Goal: Information Seeking & Learning: Understand process/instructions

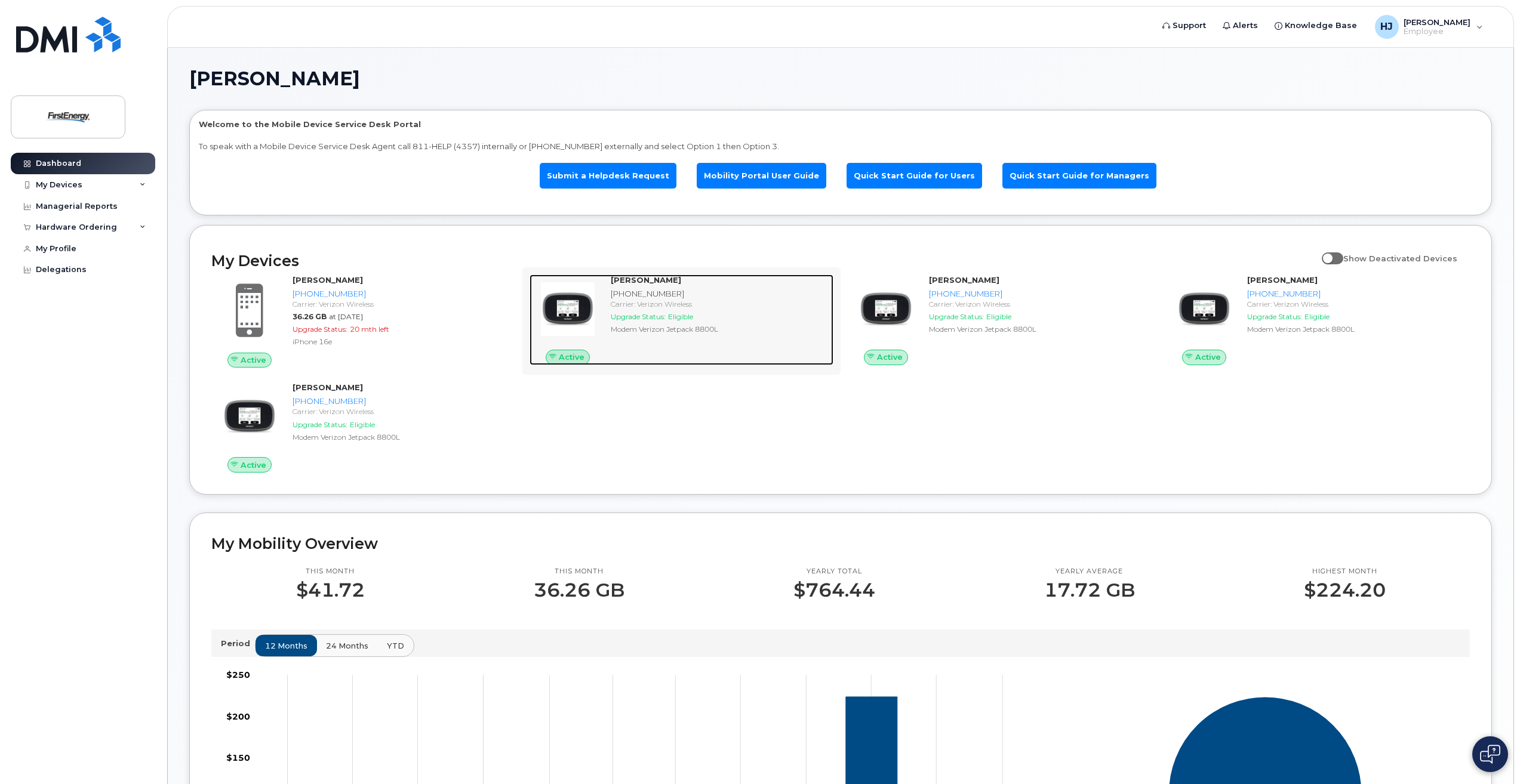
click at [649, 281] on strong "[PERSON_NAME]" at bounding box center [646, 280] width 70 height 10
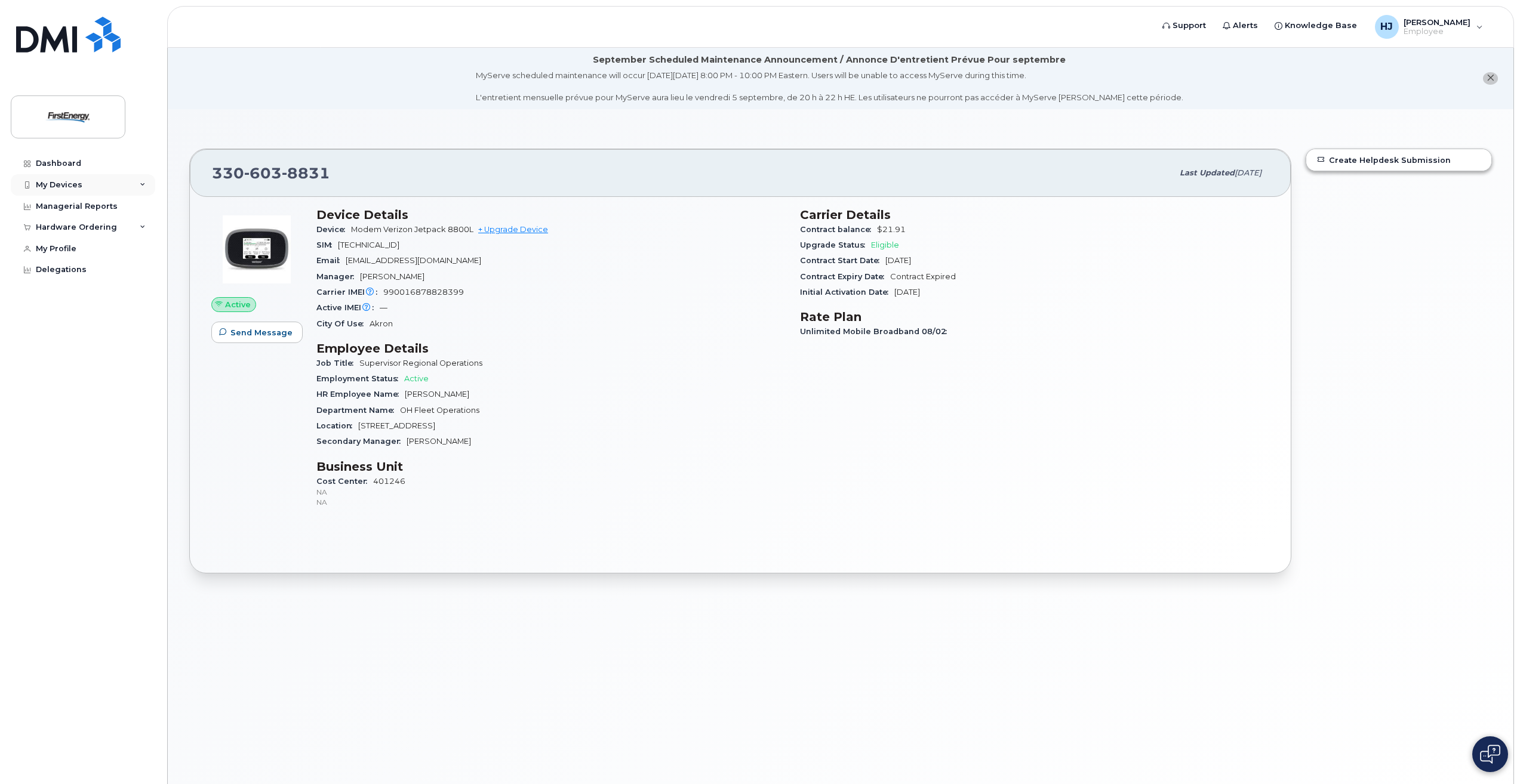
click at [98, 185] on div "My Devices" at bounding box center [83, 185] width 145 height 21
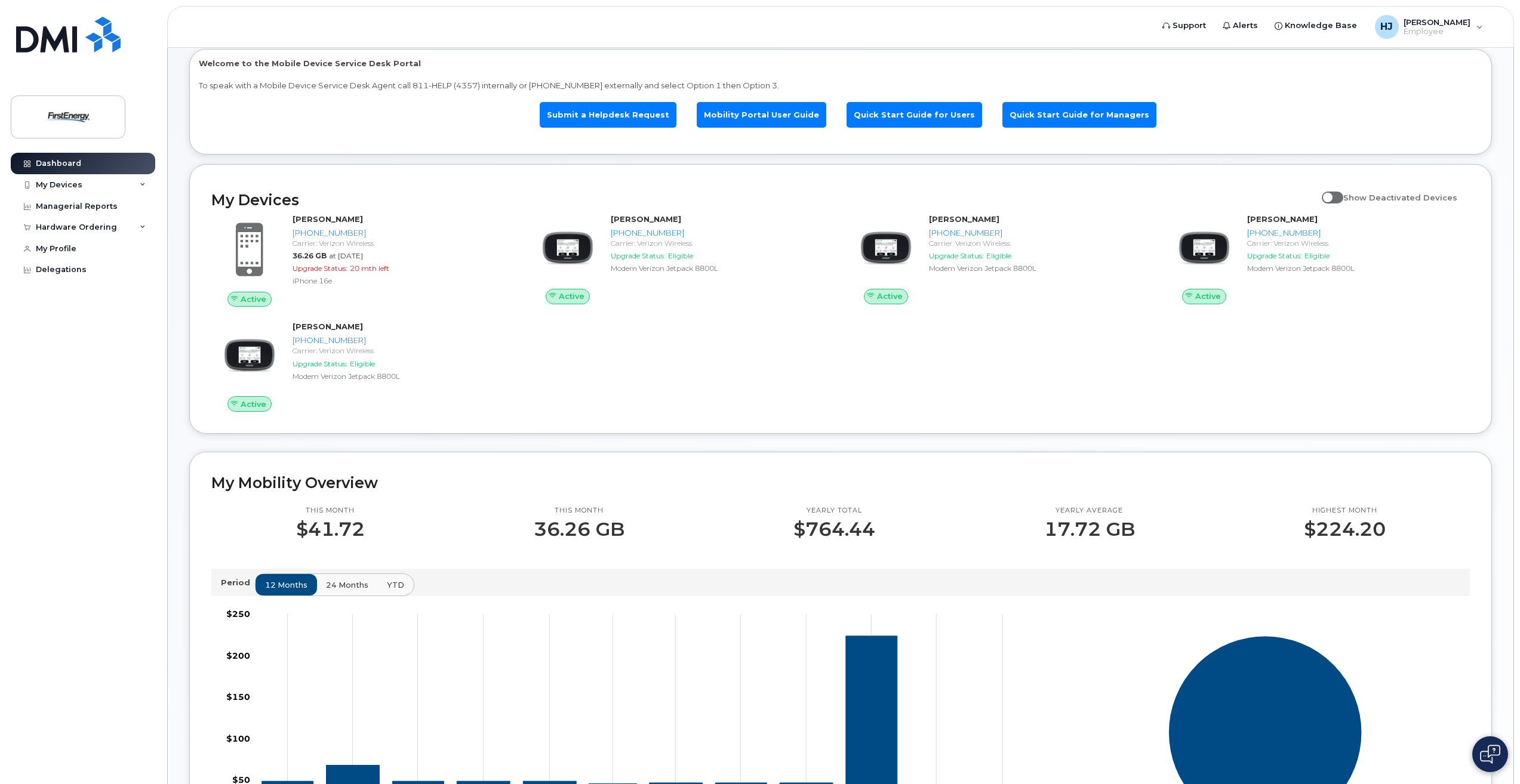
scroll to position [27, 0]
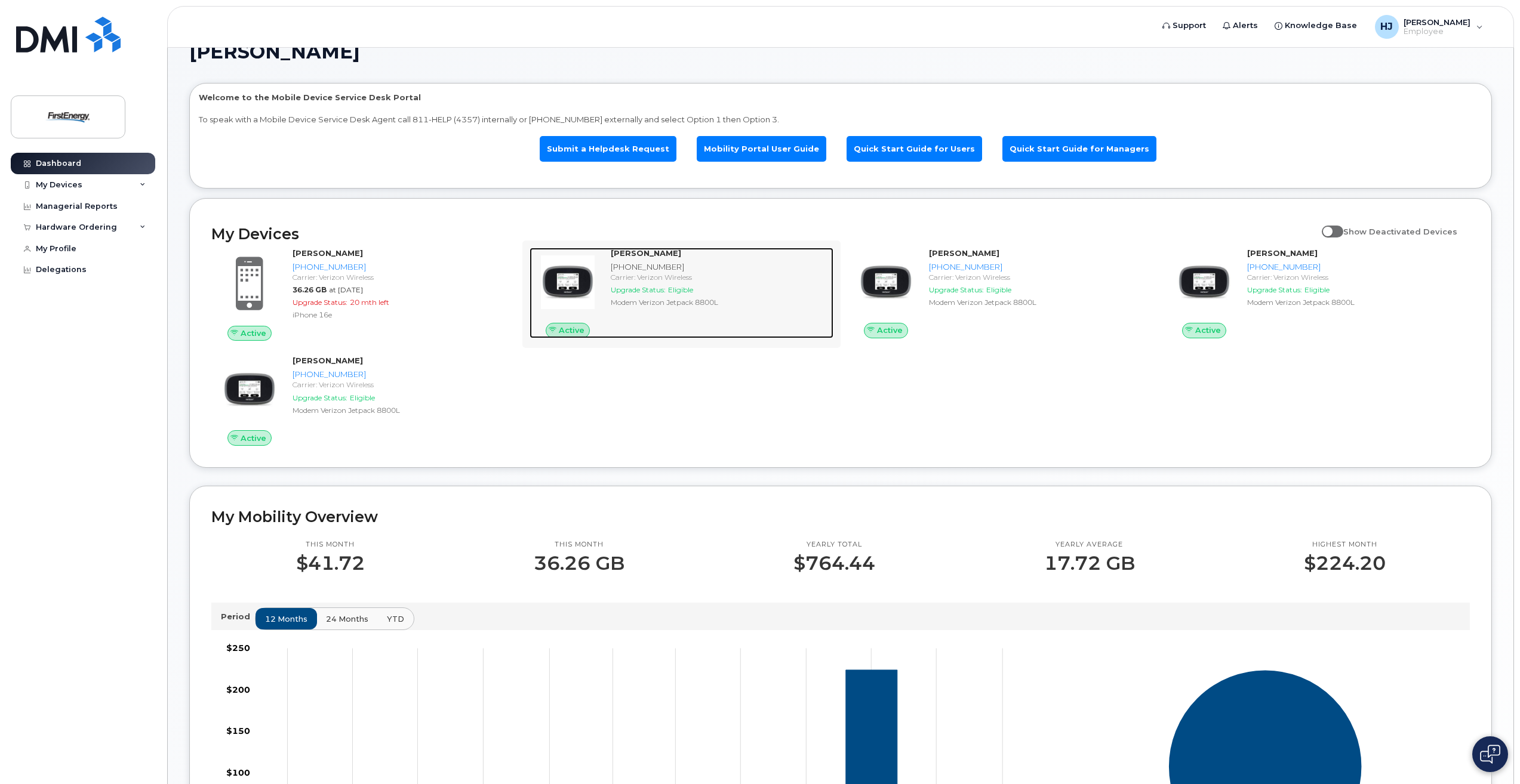
click at [567, 335] on span "Active" at bounding box center [572, 330] width 26 height 12
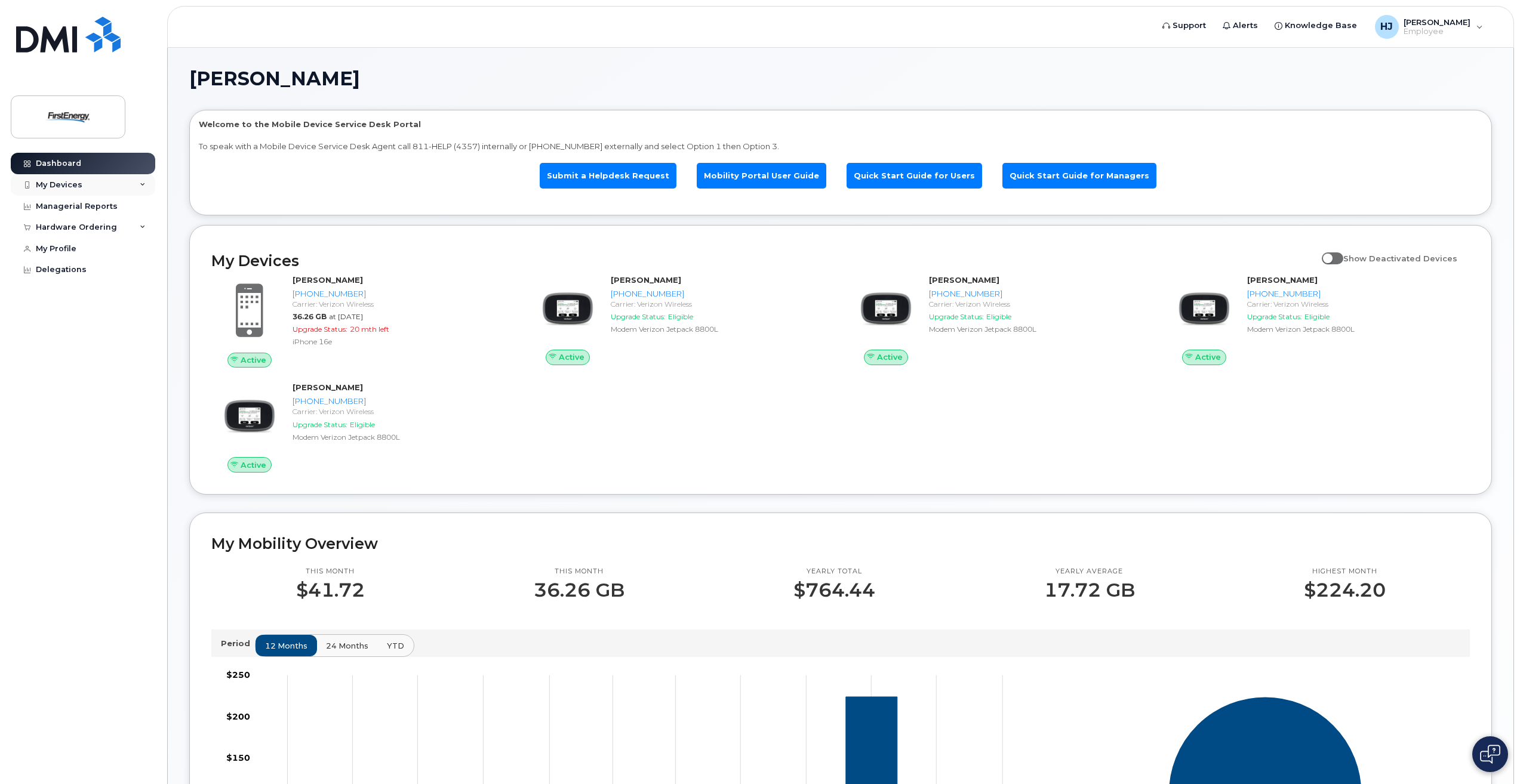
click at [56, 189] on div "My Devices" at bounding box center [59, 185] width 47 height 10
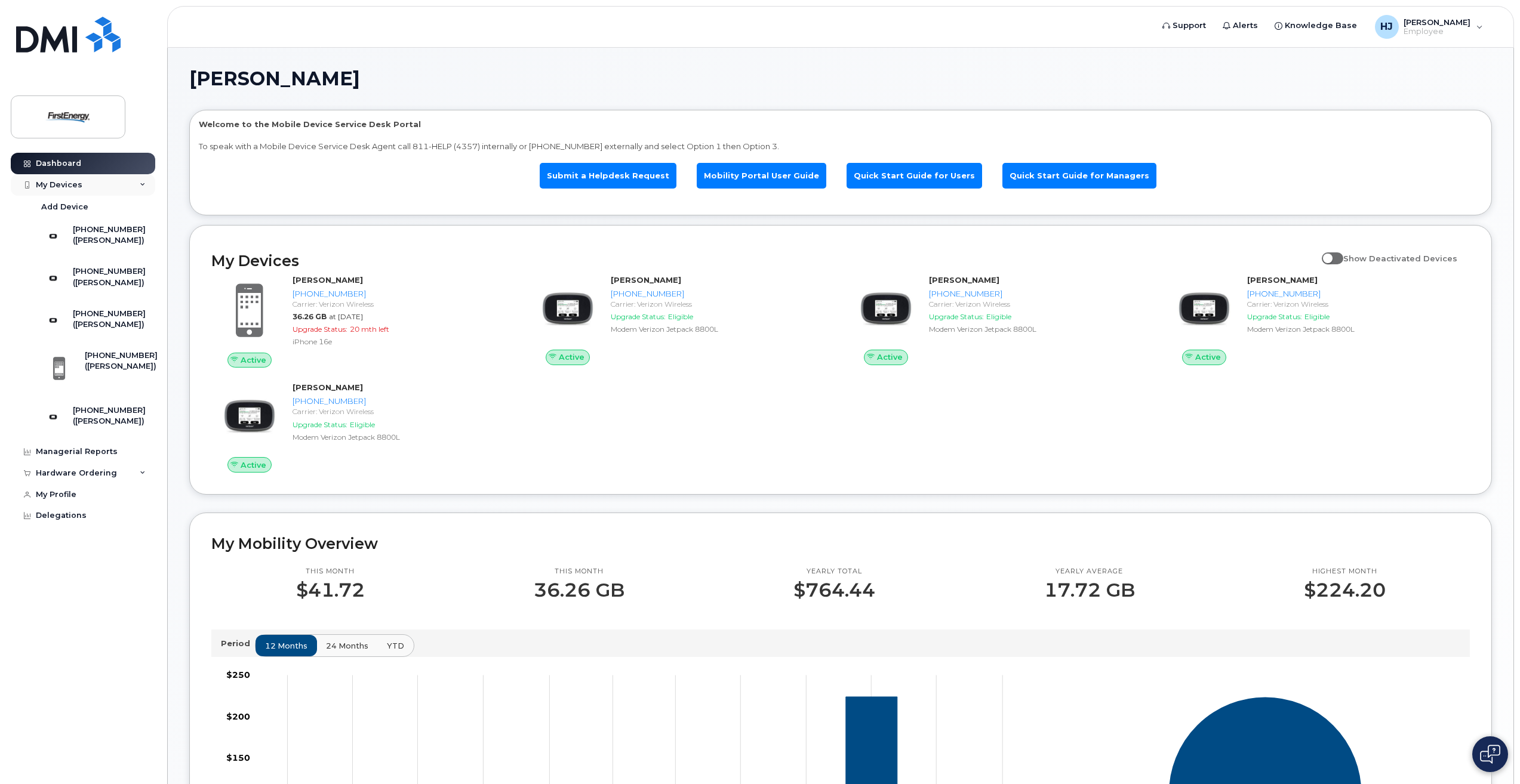
click at [139, 187] on div "My Devices" at bounding box center [83, 185] width 145 height 21
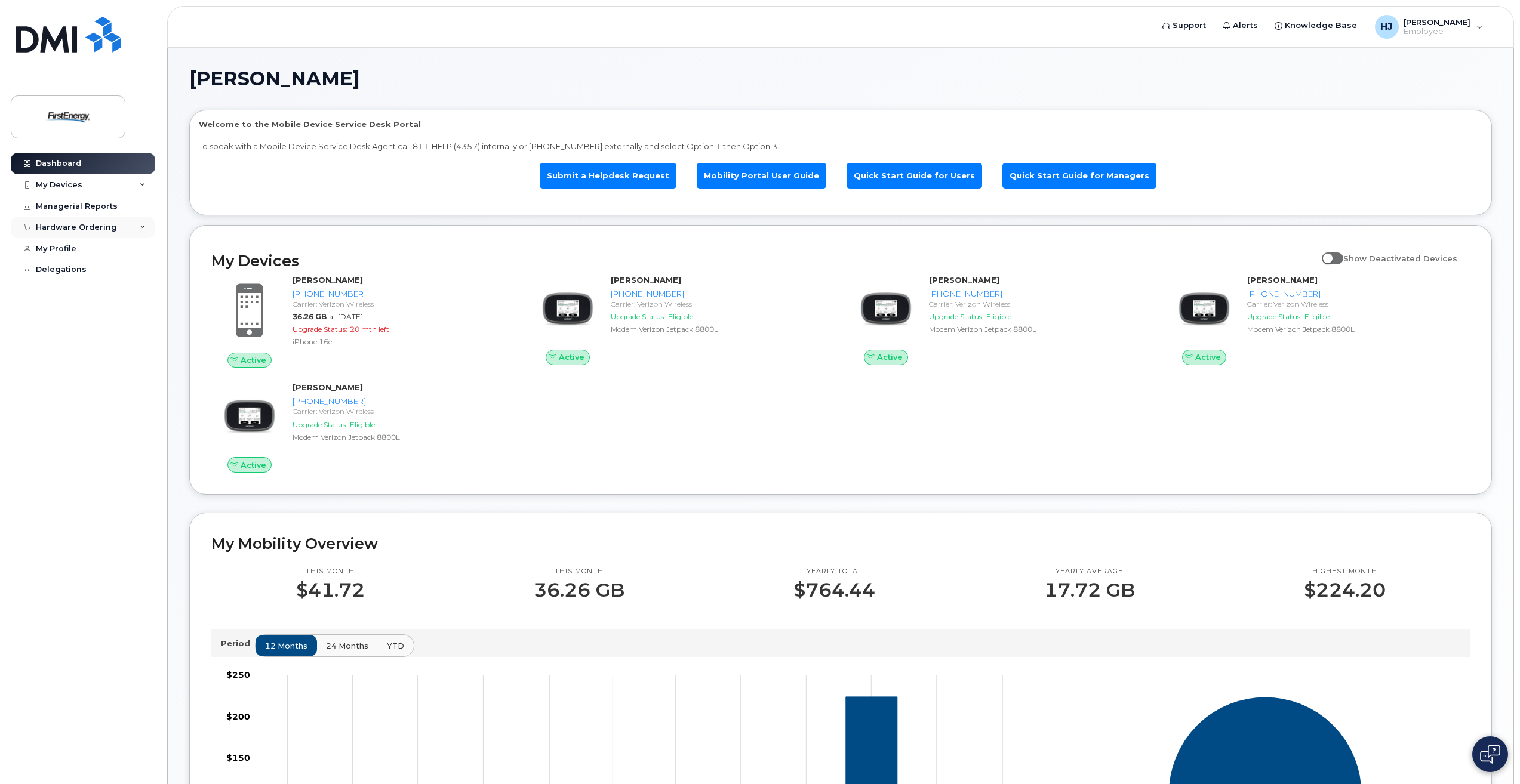
click at [136, 228] on div "Hardware Ordering" at bounding box center [83, 227] width 145 height 21
click at [77, 275] on link "Delegations" at bounding box center [83, 270] width 145 height 21
click at [787, 175] on link "Mobility Portal User Guide" at bounding box center [761, 176] width 129 height 26
